Goal: Task Accomplishment & Management: Use online tool/utility

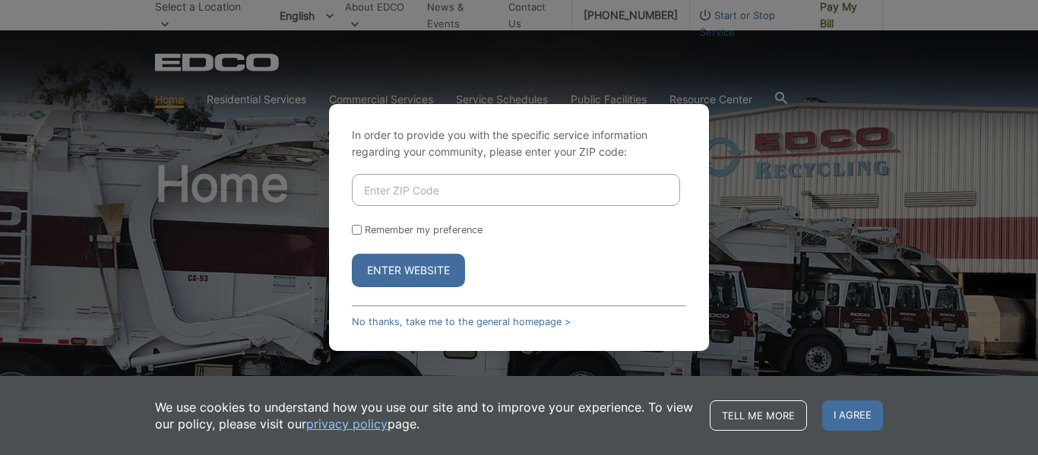
click at [529, 199] on input "Enter ZIP Code" at bounding box center [516, 190] width 328 height 32
type input "92078"
click at [422, 269] on button "Enter Website" at bounding box center [408, 270] width 113 height 33
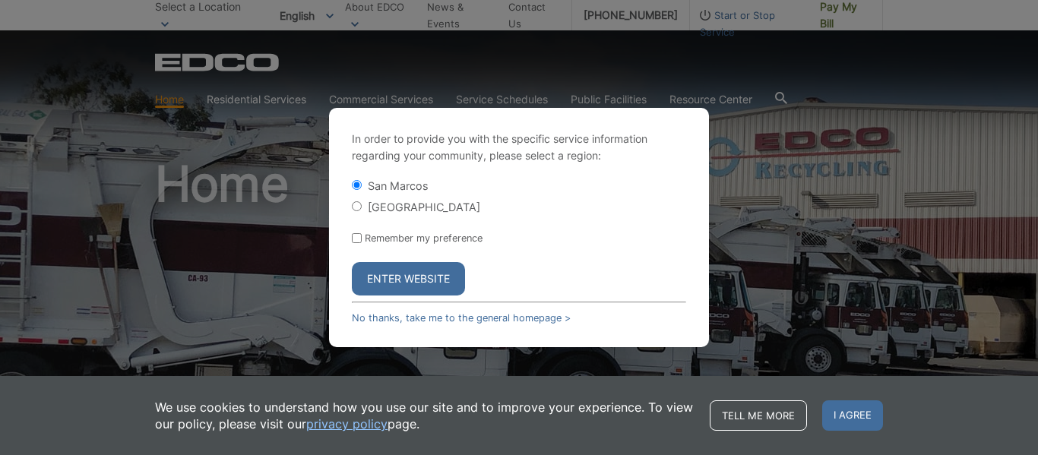
click at [356, 187] on input "San Marcos" at bounding box center [357, 185] width 10 height 10
click at [410, 273] on button "Enter Website" at bounding box center [408, 278] width 113 height 33
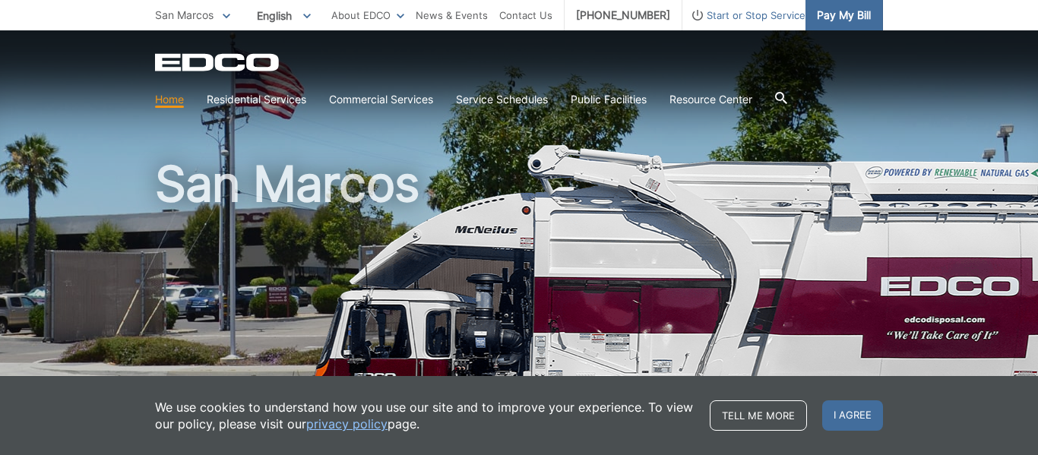
click at [832, 13] on span "Pay My Bill" at bounding box center [844, 15] width 54 height 17
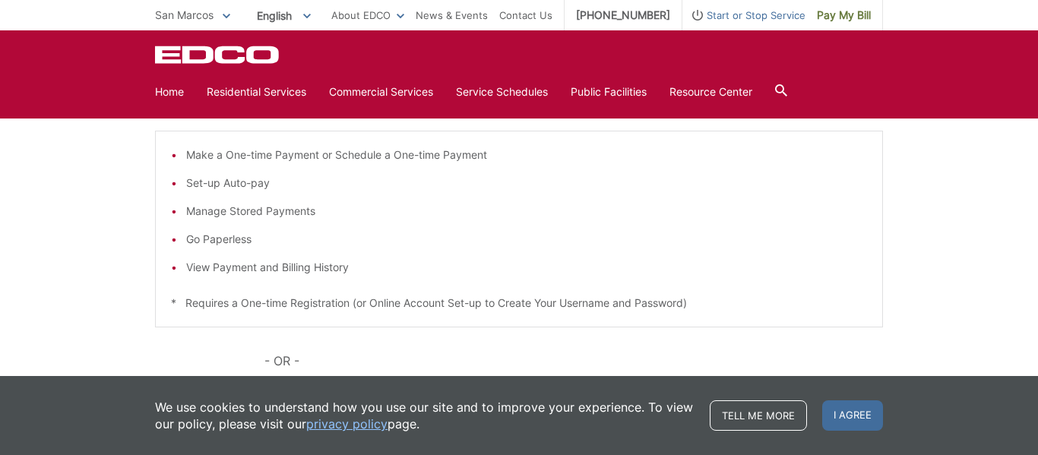
scroll to position [283, 0]
click at [840, 419] on span "I agree" at bounding box center [852, 415] width 61 height 30
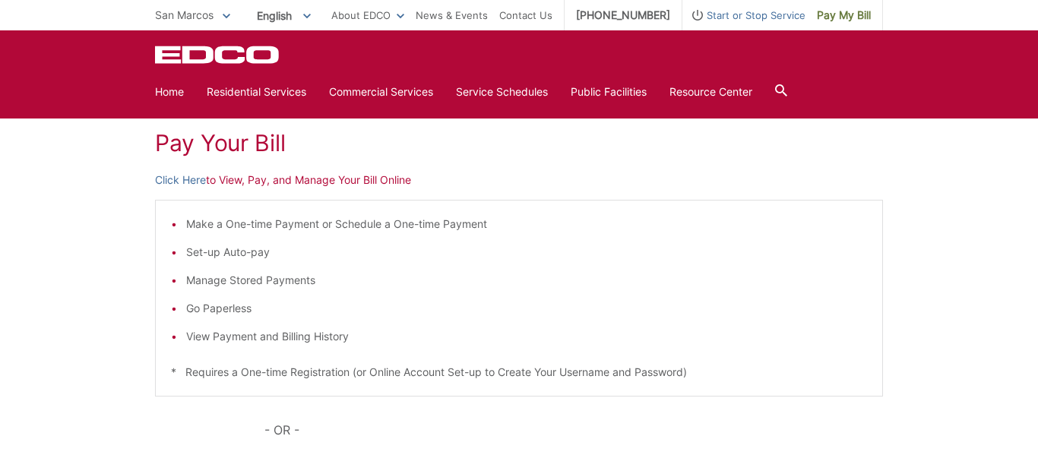
scroll to position [212, 0]
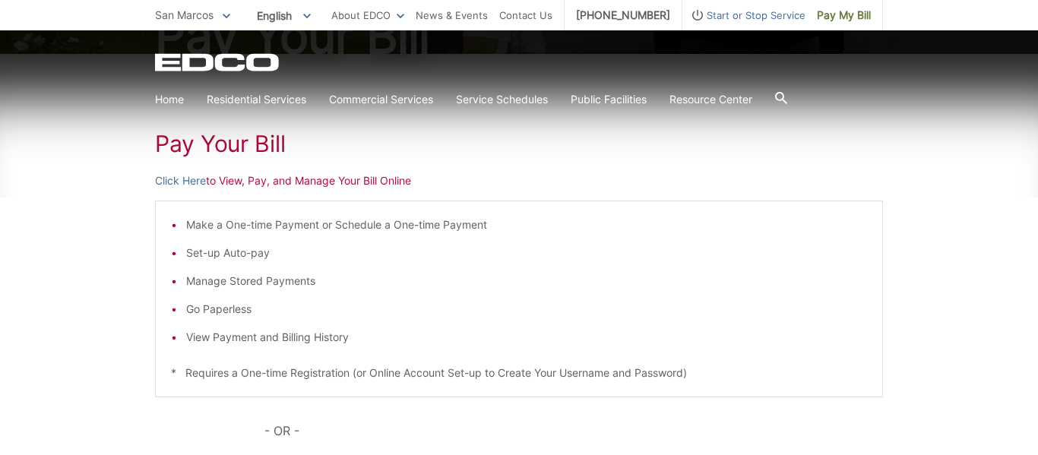
click at [297, 183] on p "Click Here to View, Pay, and Manage Your Bill Online" at bounding box center [519, 180] width 728 height 17
click at [197, 185] on link "Click Here" at bounding box center [180, 180] width 51 height 17
